Goal: Information Seeking & Learning: Check status

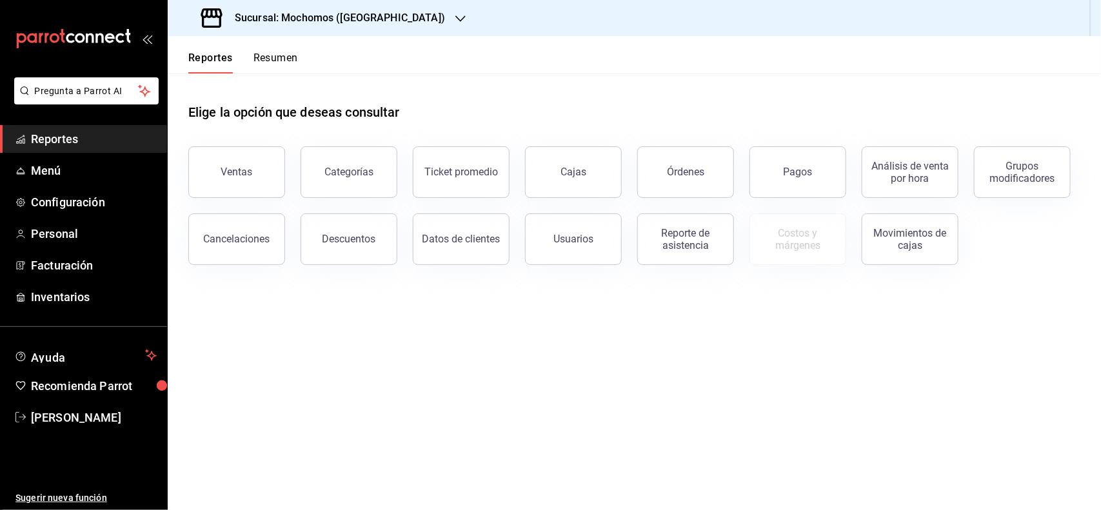
click at [88, 139] on span "Reportes" at bounding box center [94, 138] width 126 height 17
click at [804, 179] on button "Pagos" at bounding box center [798, 172] width 97 height 52
click at [804, 179] on html "Pregunta a Parrot AI Reportes Menú Configuración Personal Facturación Inventari…" at bounding box center [550, 255] width 1101 height 510
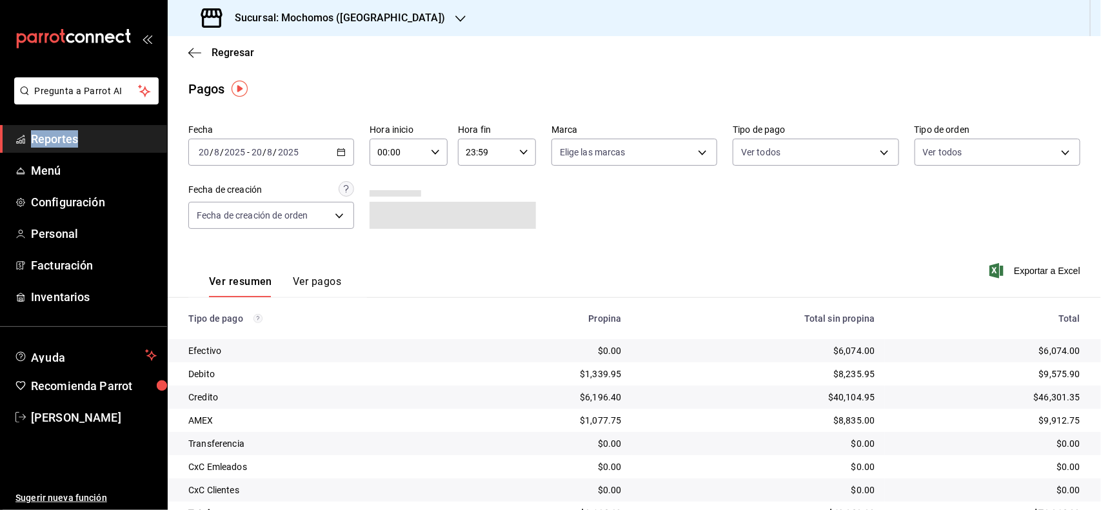
click at [337, 155] on icon "button" at bounding box center [341, 152] width 9 height 9
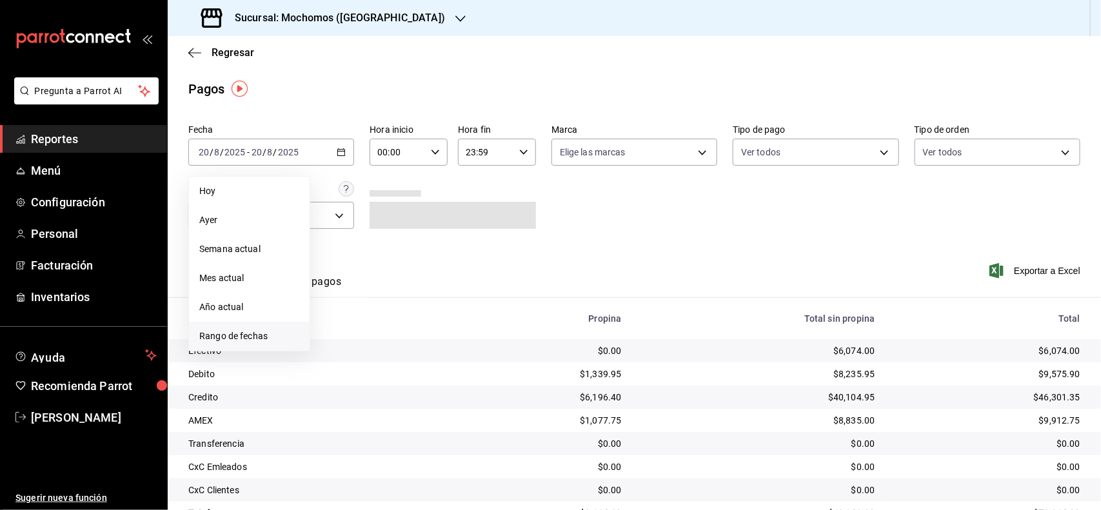
click at [253, 333] on span "Rango de fechas" at bounding box center [249, 337] width 100 height 14
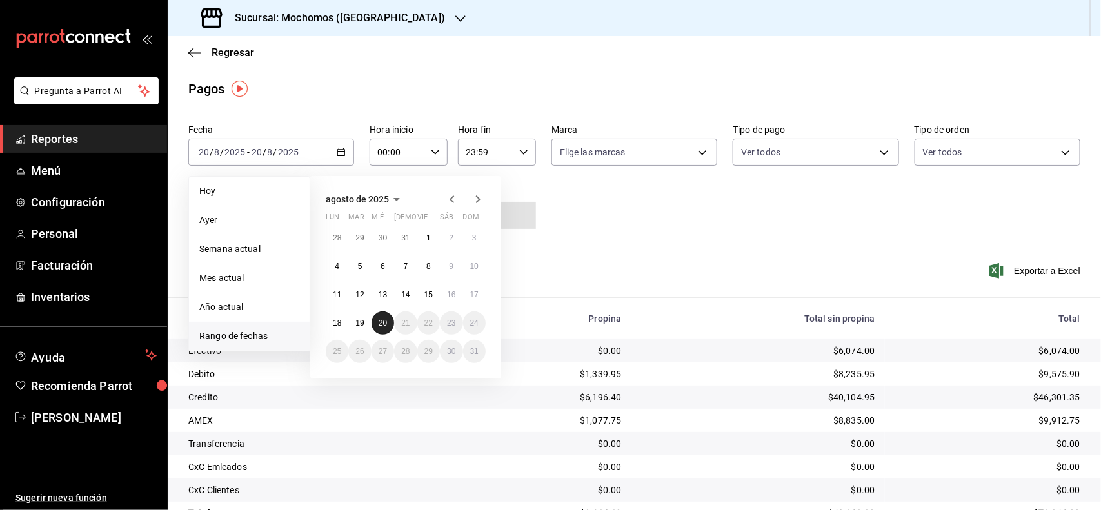
click at [385, 321] on abbr "20" at bounding box center [383, 323] width 8 height 9
click at [561, 233] on div "Fecha [DATE] [DATE] - [DATE] [DATE] [DATE] [DATE] Semana actual Mes actual Año …" at bounding box center [634, 181] width 892 height 125
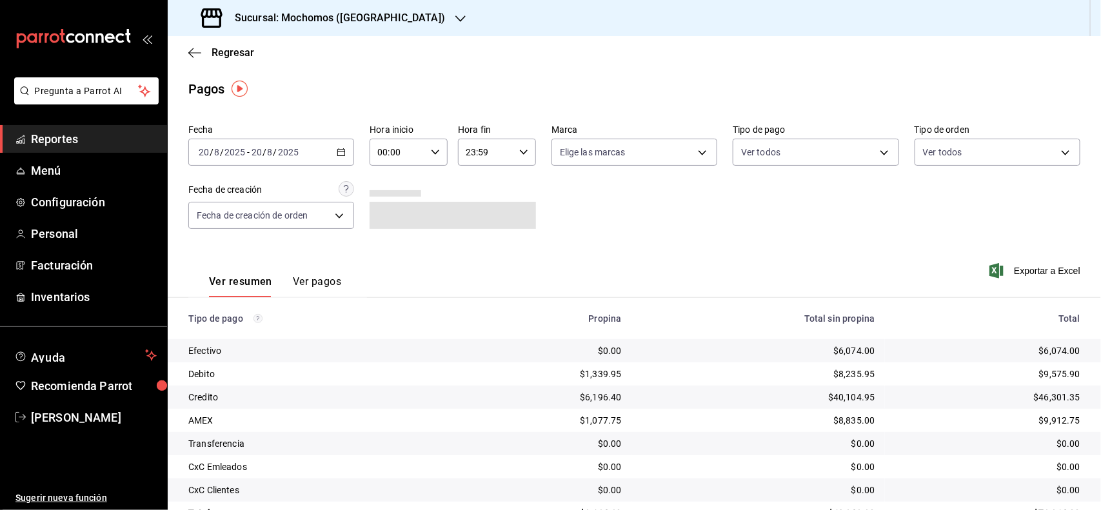
click at [431, 153] on icon "button" at bounding box center [435, 152] width 9 height 9
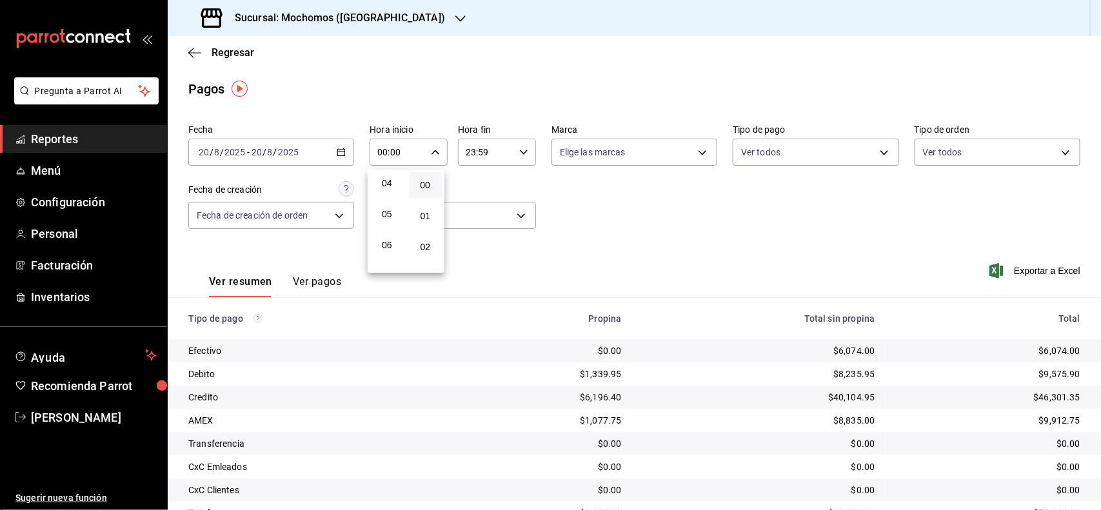
scroll to position [161, 0]
click at [390, 204] on span "06" at bounding box center [387, 209] width 18 height 10
type input "06:00"
